Goal: Find contact information: Obtain details needed to contact an individual or organization

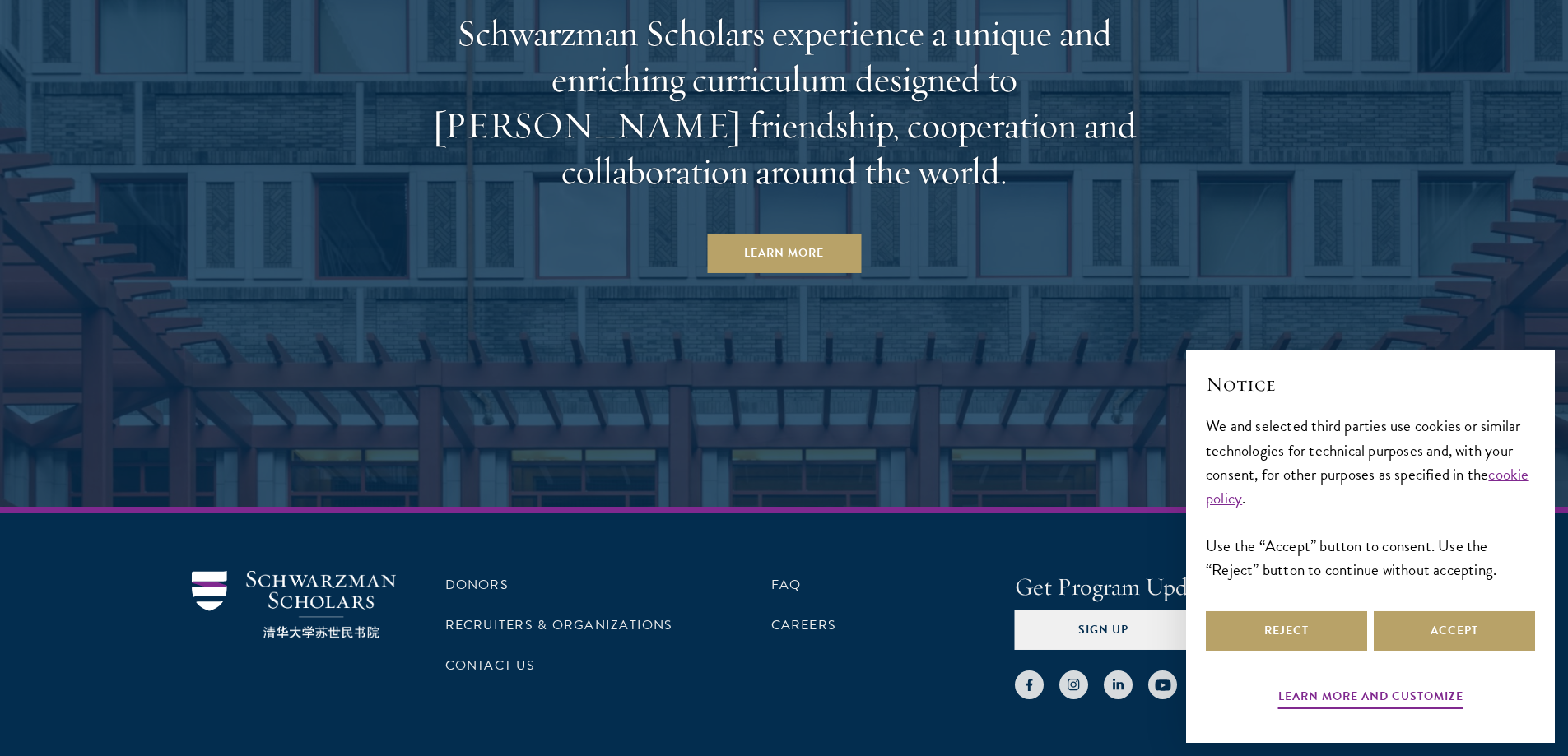
scroll to position [8649, 0]
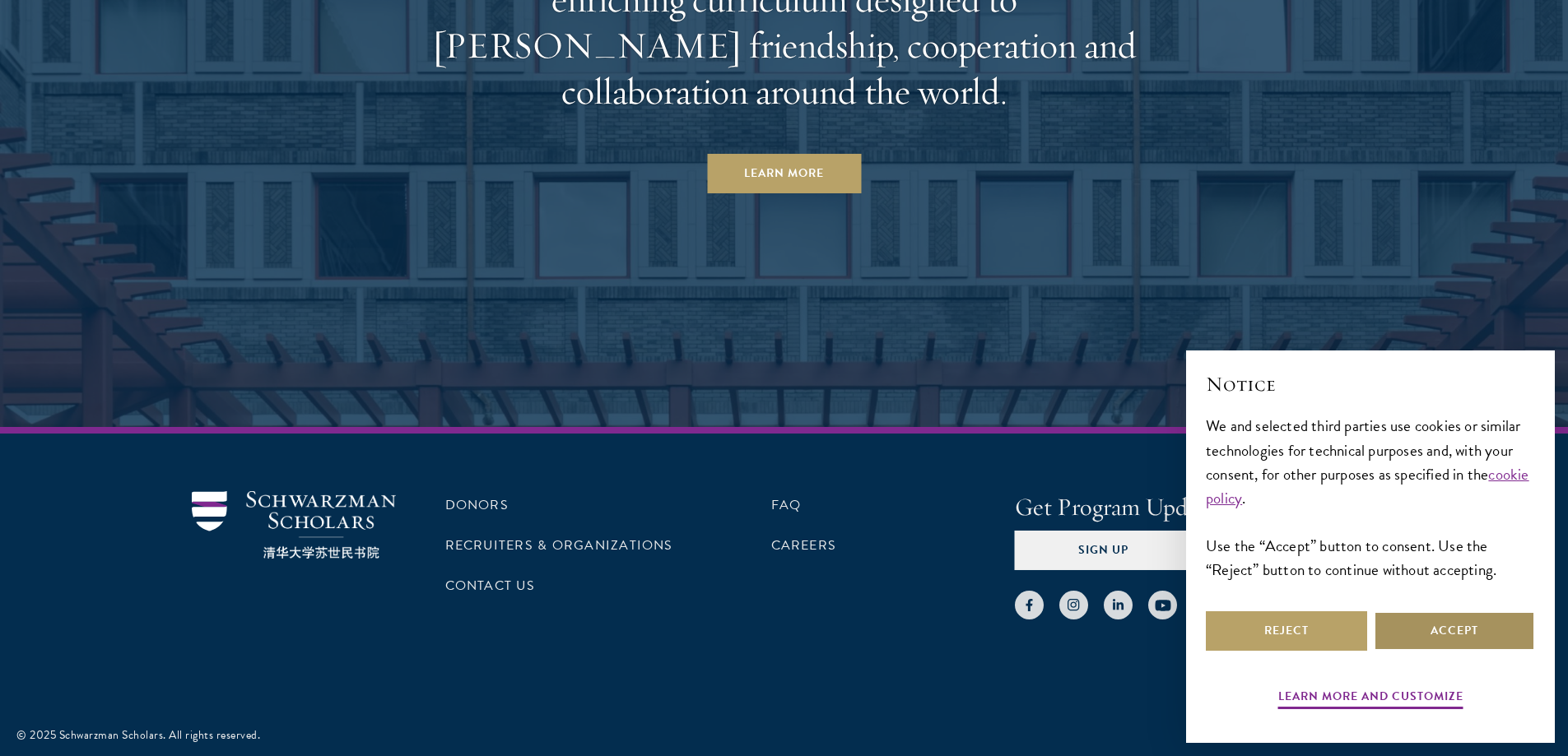
click at [1483, 646] on button "Accept" at bounding box center [1454, 631] width 161 height 40
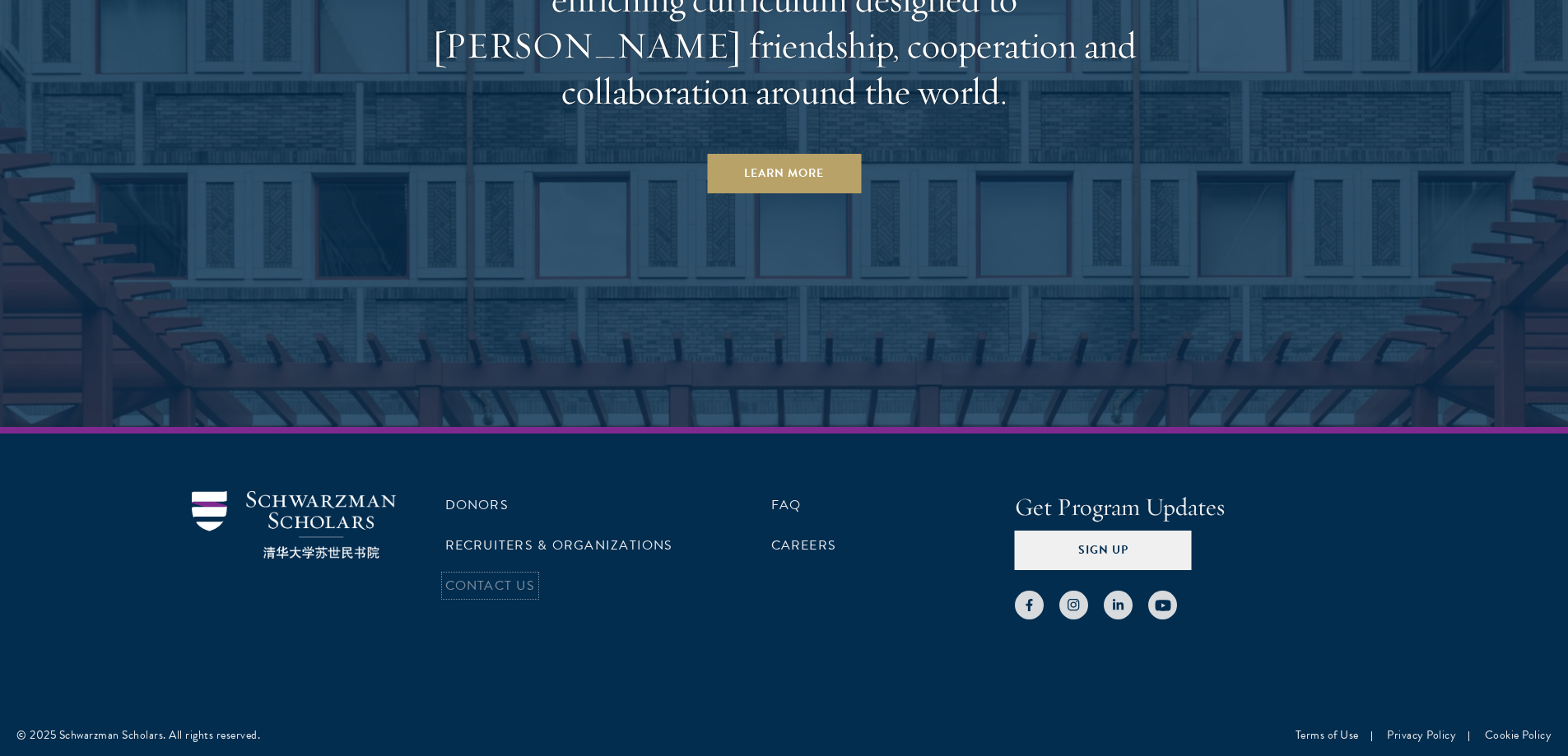
click at [533, 590] on li "Contact Us" at bounding box center [567, 586] width 243 height 28
click at [507, 579] on link "Contact Us" at bounding box center [490, 586] width 90 height 19
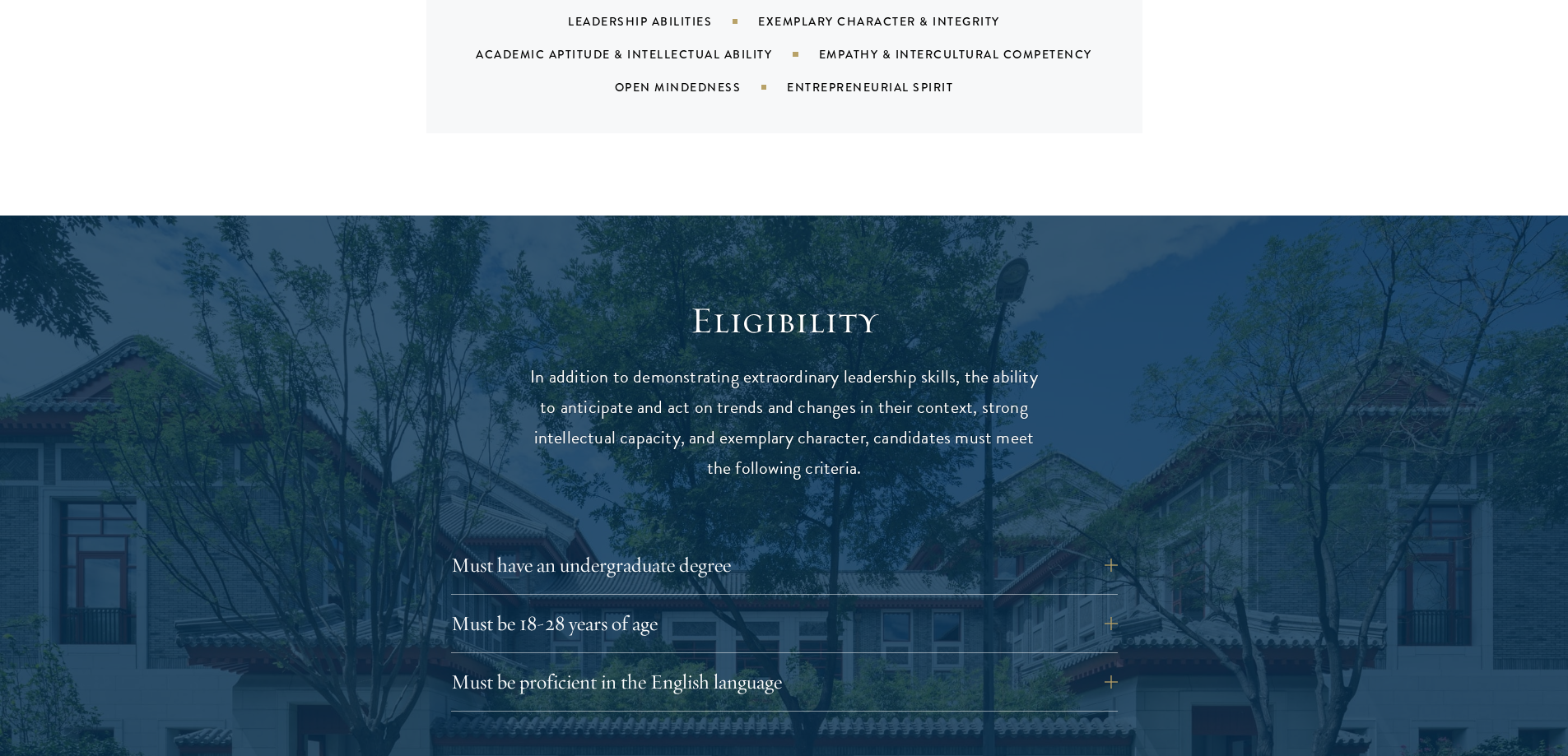
scroll to position [2057, 0]
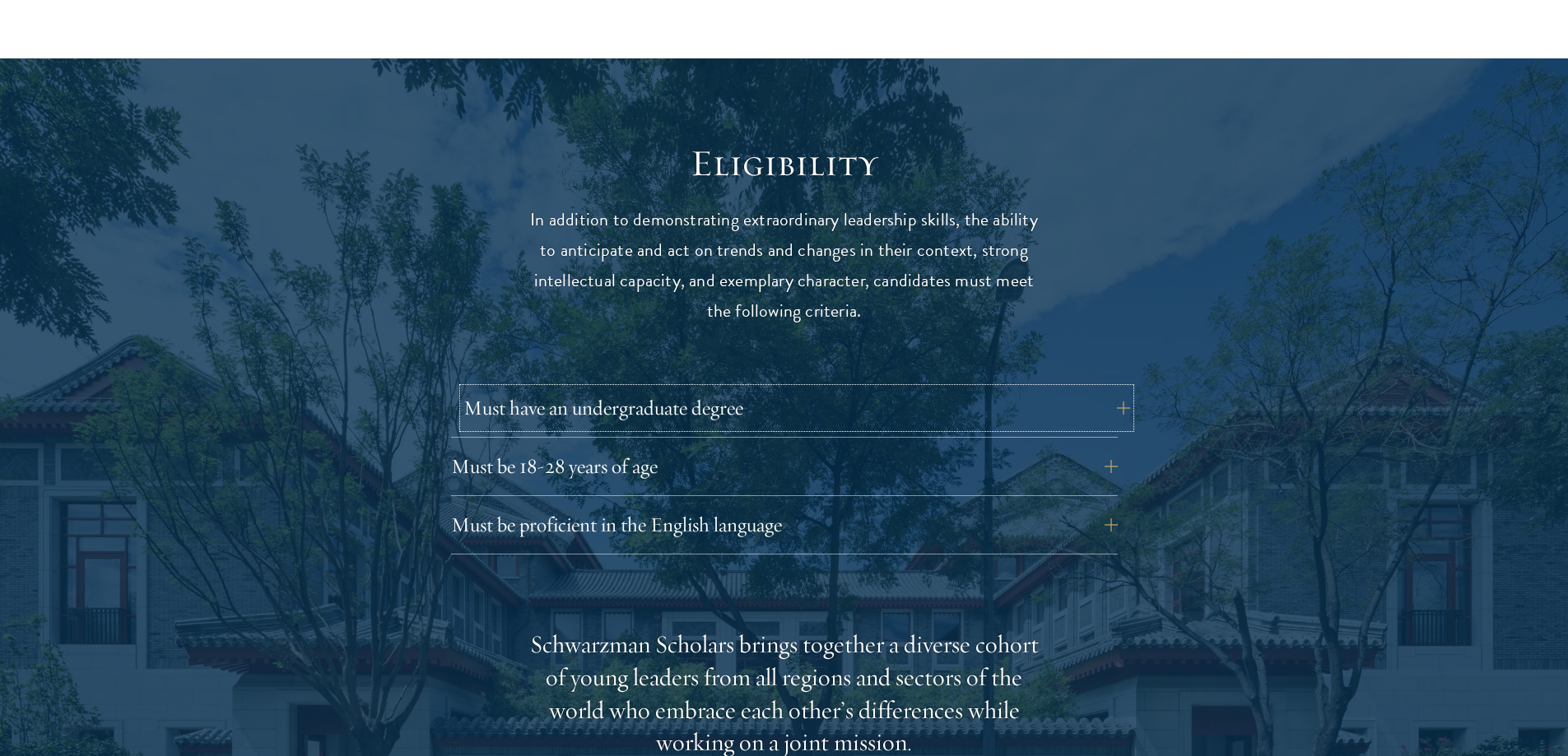
click at [1104, 389] on button "Must have an undergraduate degree" at bounding box center [797, 408] width 667 height 40
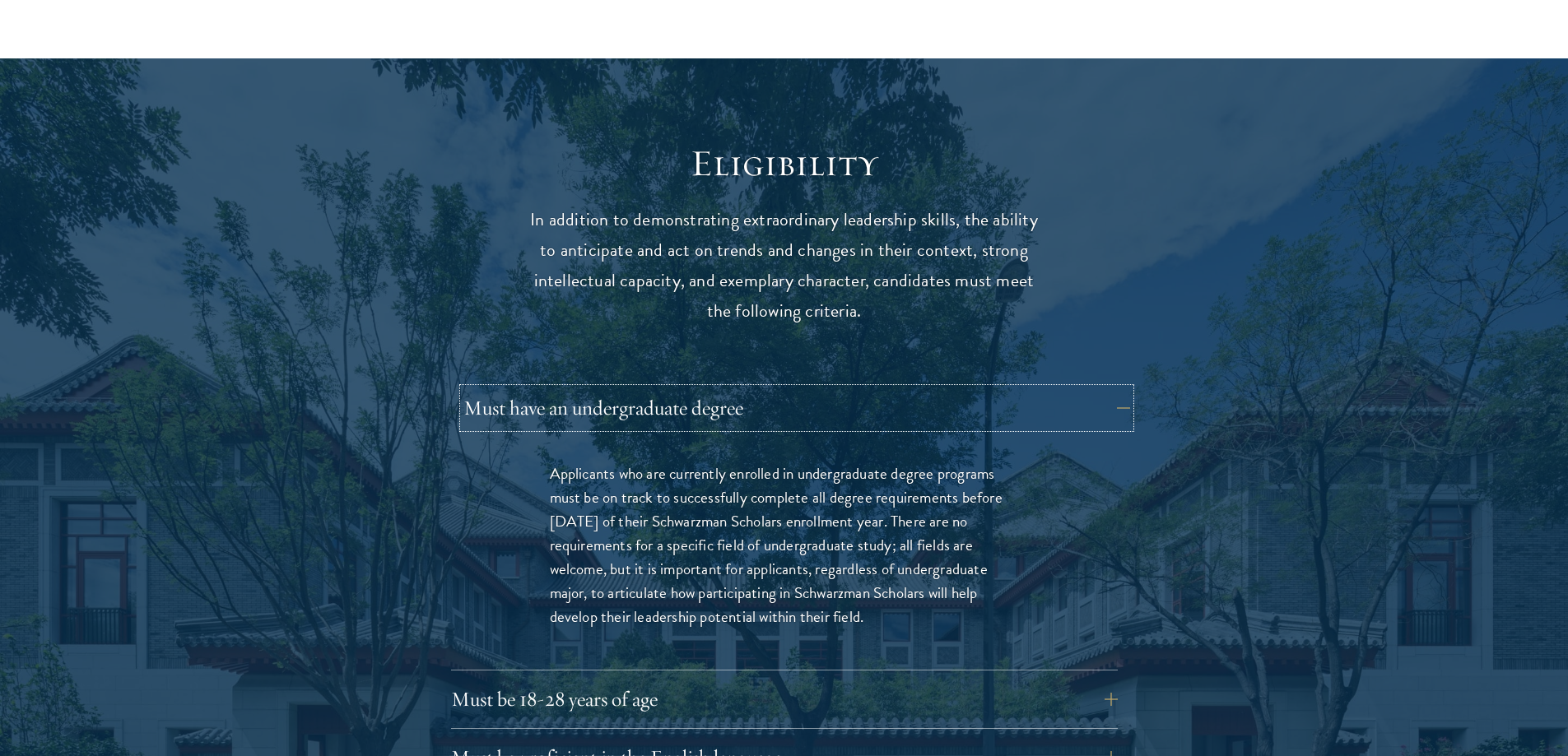
click at [1104, 389] on button "Must have an undergraduate degree" at bounding box center [797, 408] width 667 height 40
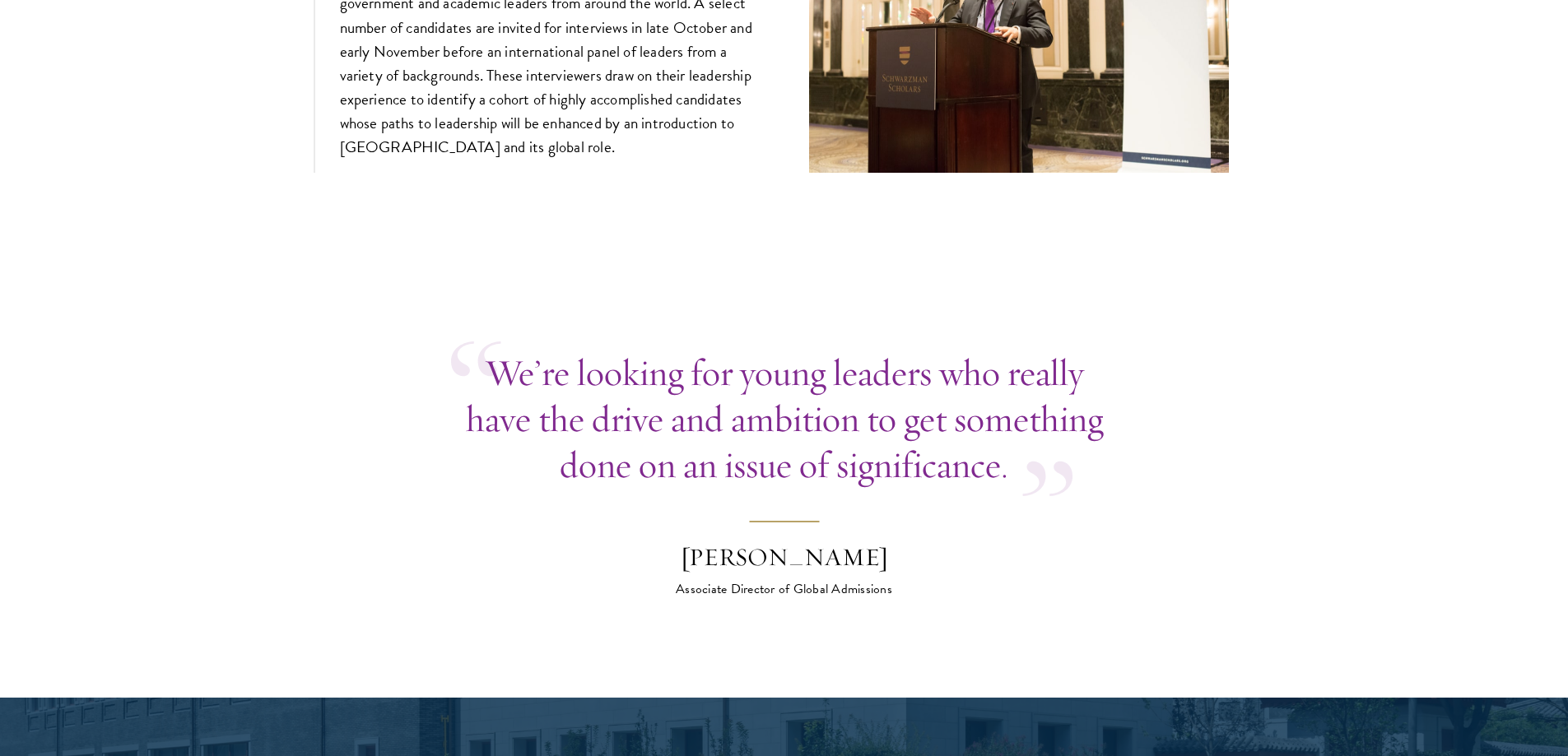
scroll to position [6420, 0]
